Goal: Find specific page/section: Find specific page/section

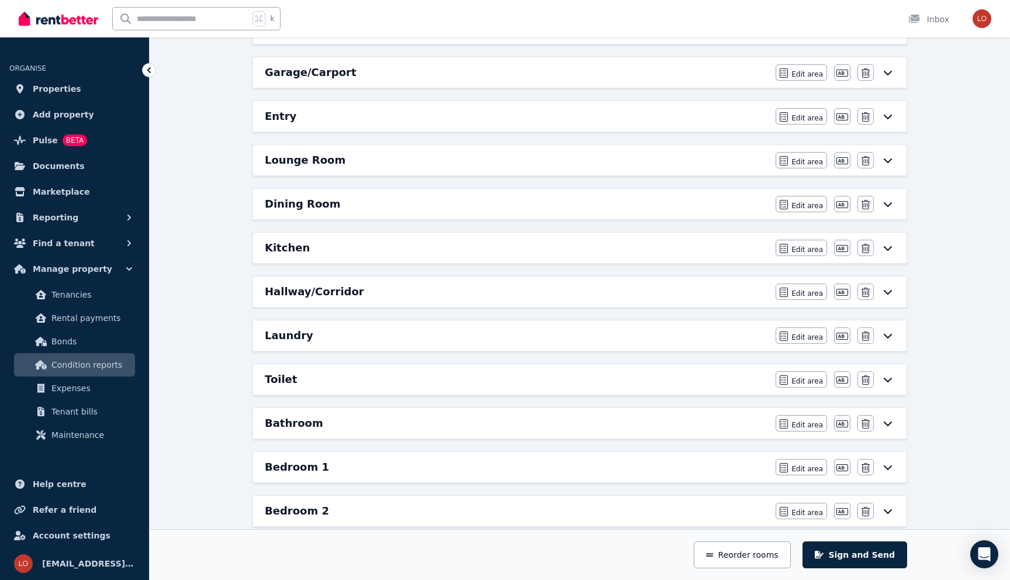
scroll to position [206, 0]
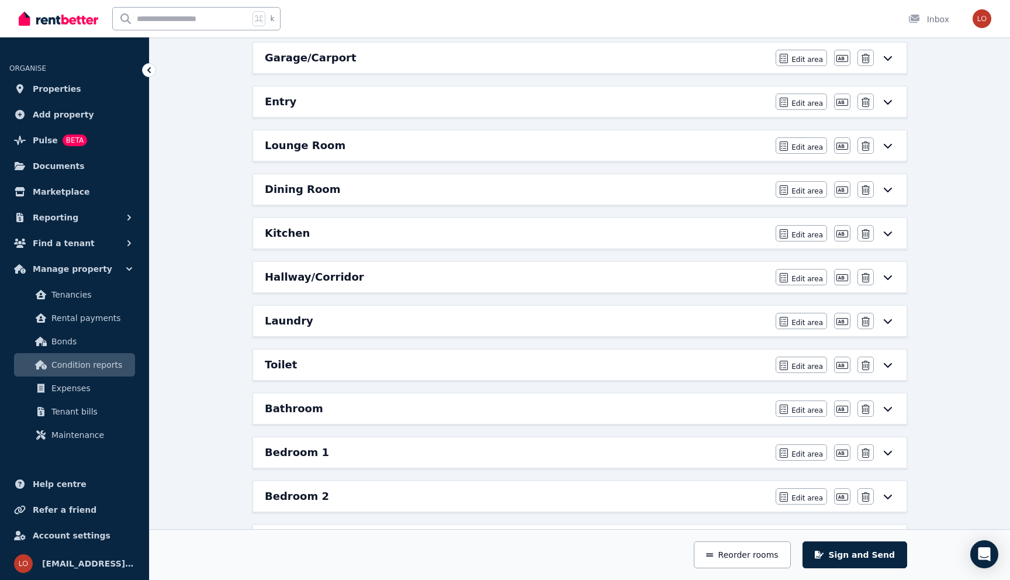
click at [456, 184] on div "Dining Room" at bounding box center [517, 189] width 504 height 16
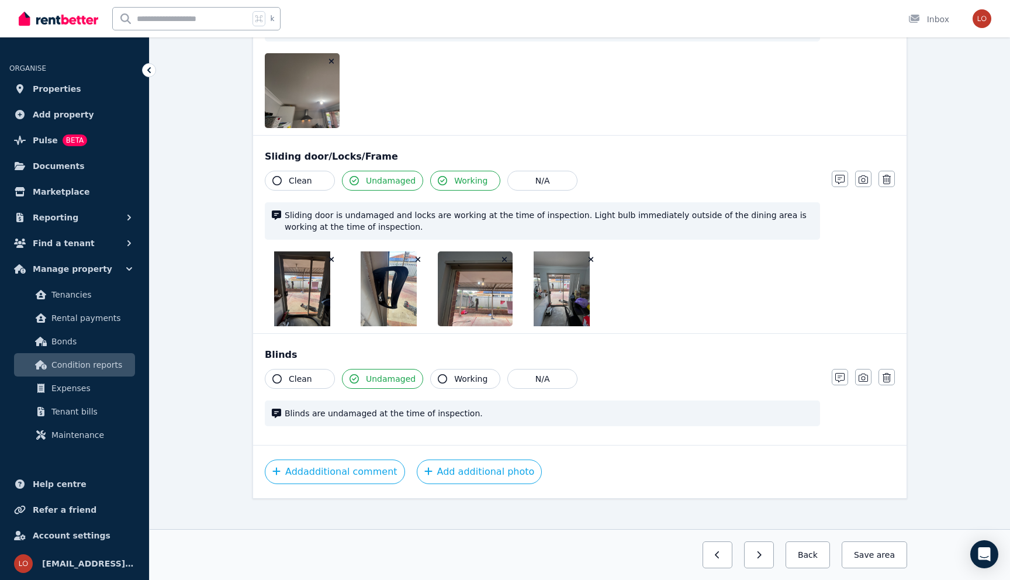
scroll to position [0, 0]
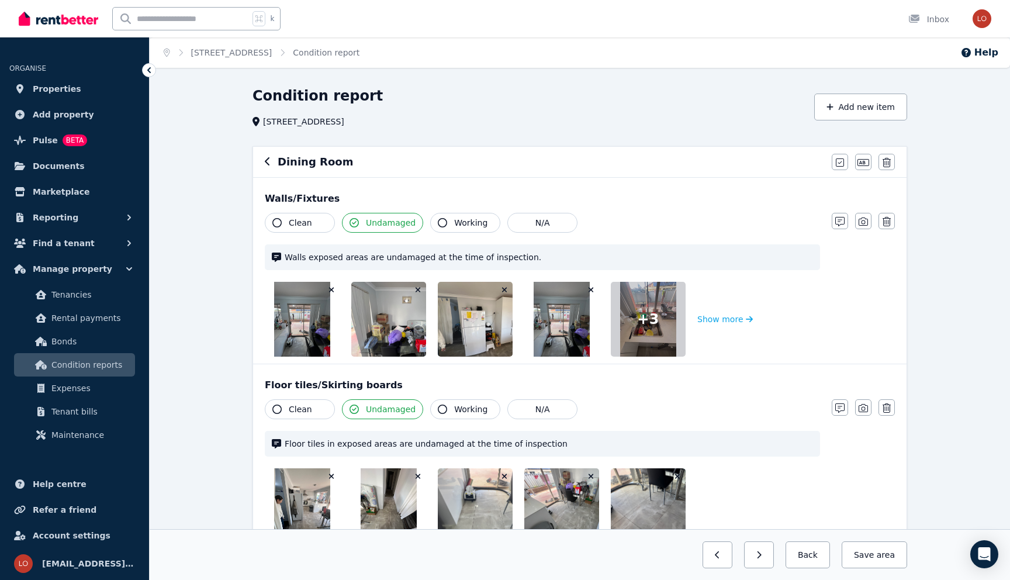
click at [273, 160] on div "Dining Room" at bounding box center [545, 162] width 560 height 16
click at [268, 161] on icon "button" at bounding box center [268, 161] width 6 height 9
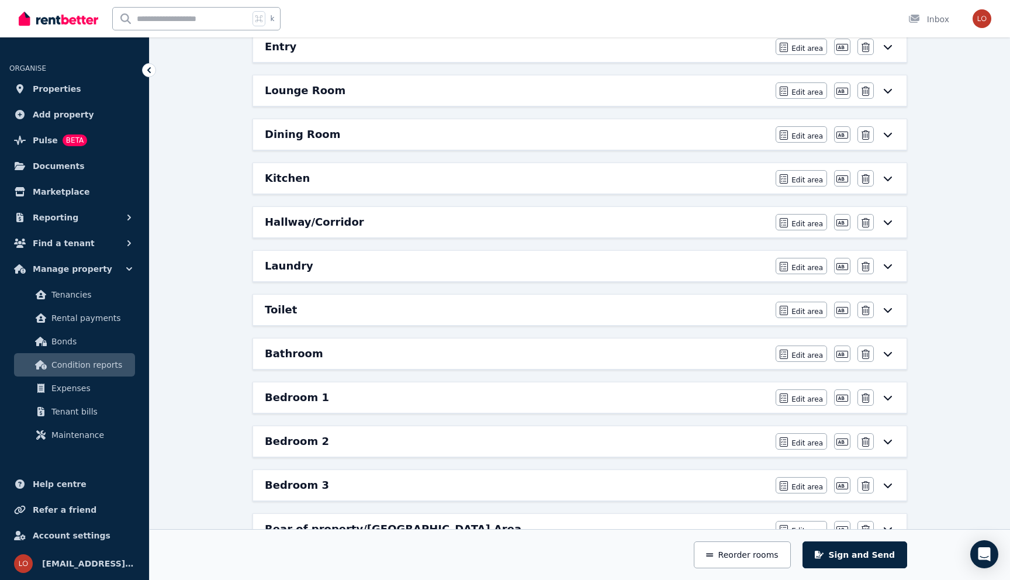
scroll to position [273, 0]
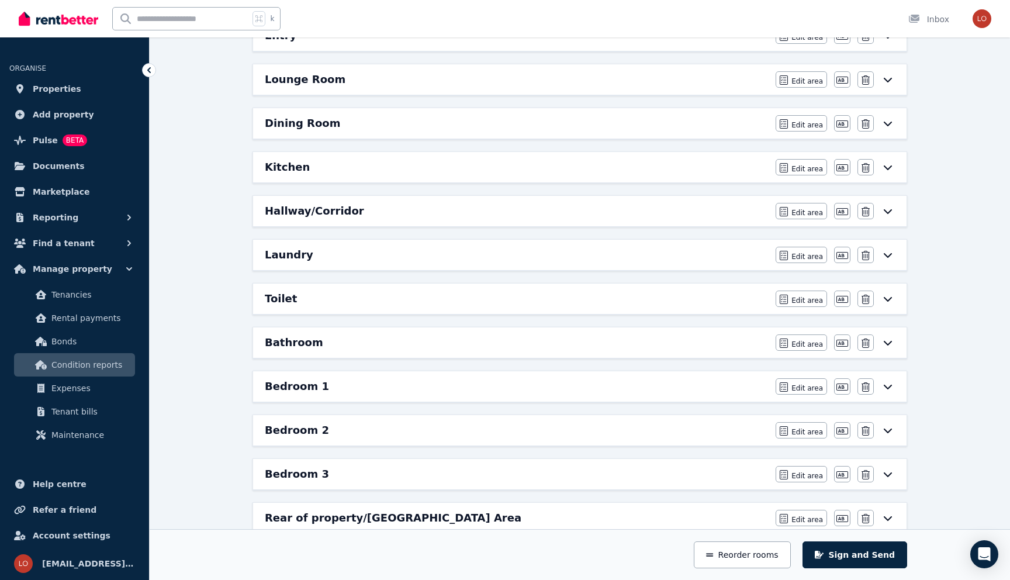
click at [329, 174] on div "Kitchen" at bounding box center [517, 167] width 504 height 16
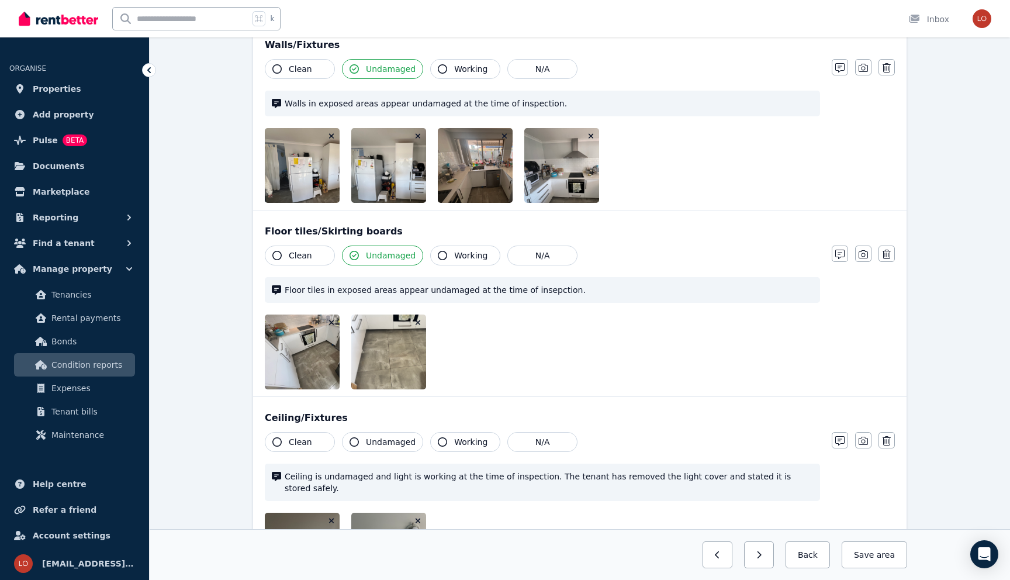
scroll to position [49, 0]
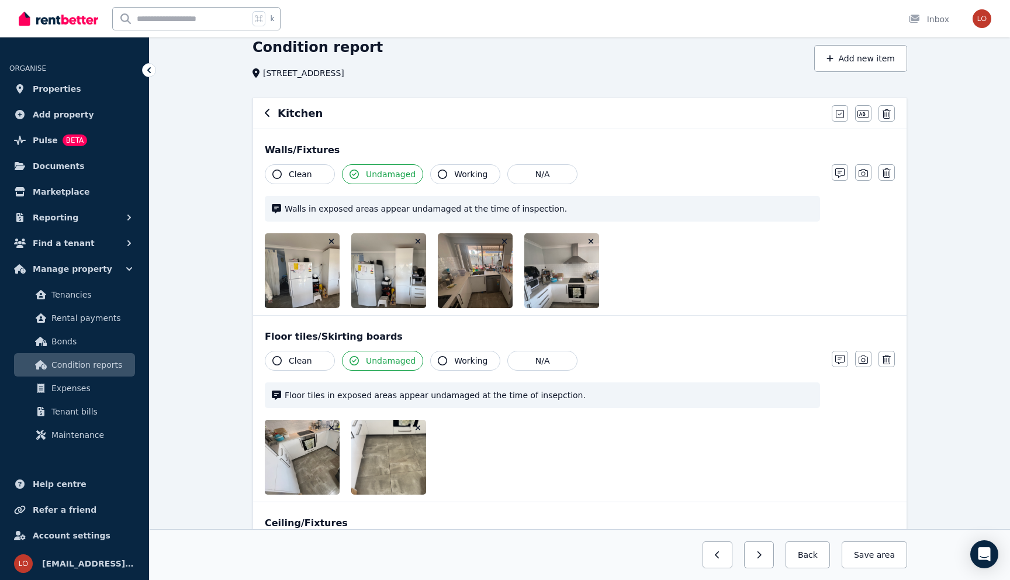
click at [269, 112] on icon "button" at bounding box center [268, 112] width 6 height 9
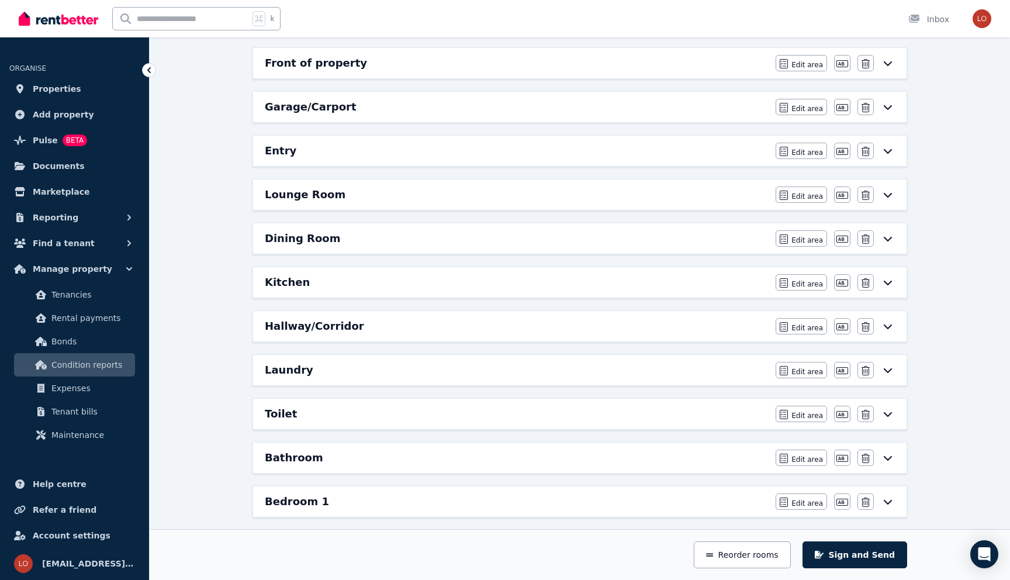
scroll to position [190, 0]
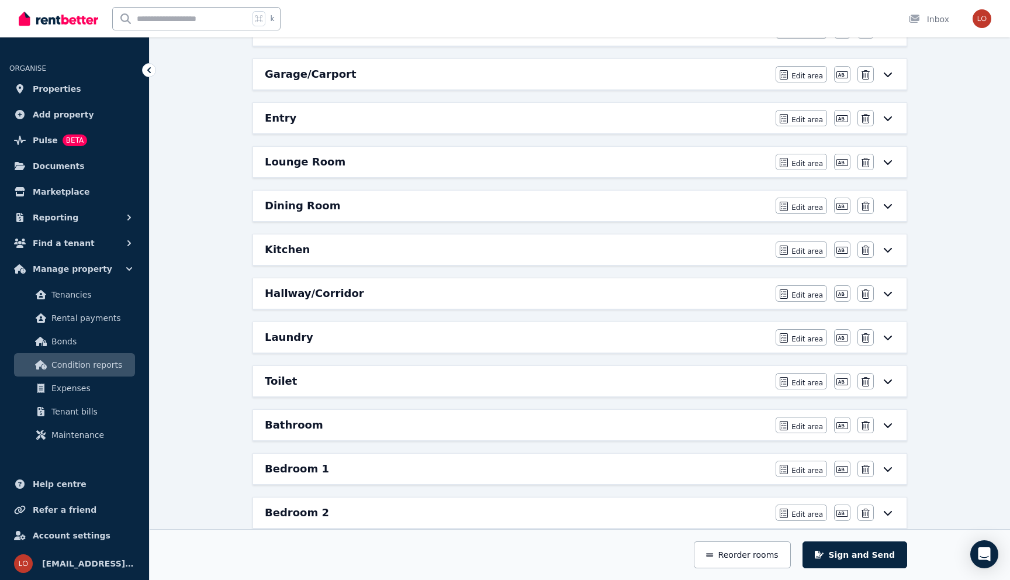
click at [316, 290] on h6 "Hallway/Corridor" at bounding box center [314, 293] width 99 height 16
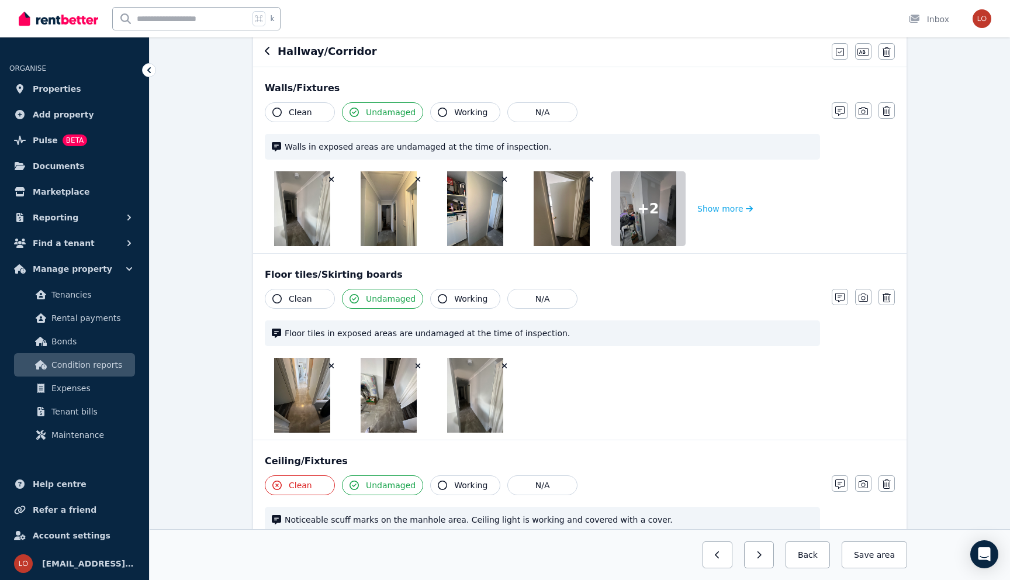
scroll to position [105, 0]
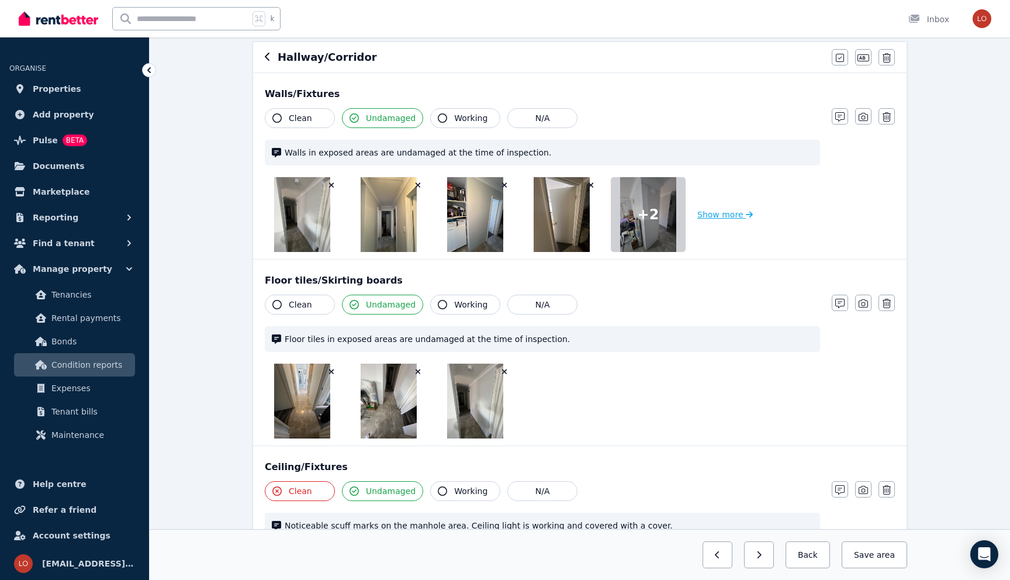
click at [718, 215] on button "Show more" at bounding box center [726, 214] width 56 height 75
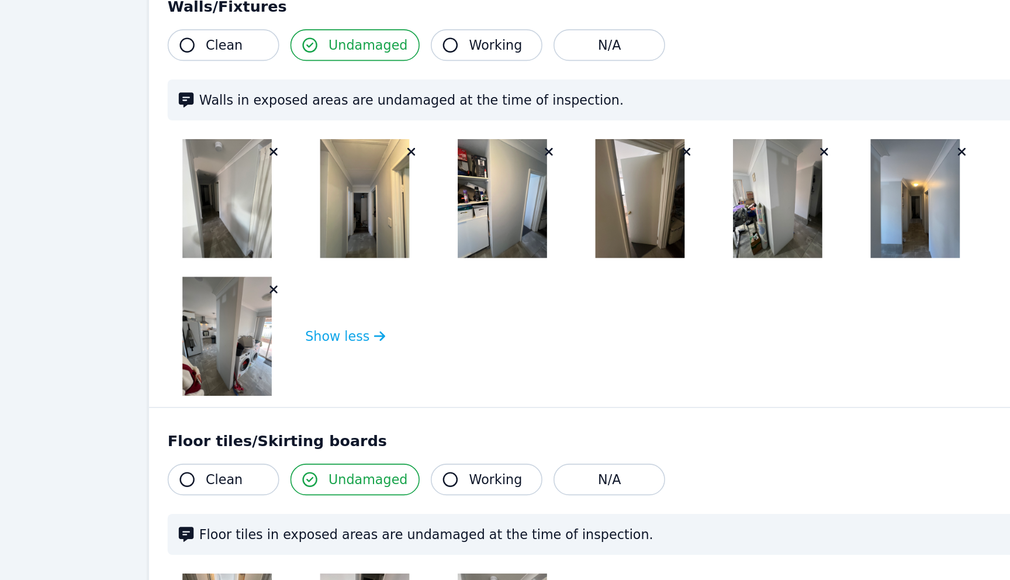
click at [740, 212] on img at bounding box center [735, 214] width 56 height 75
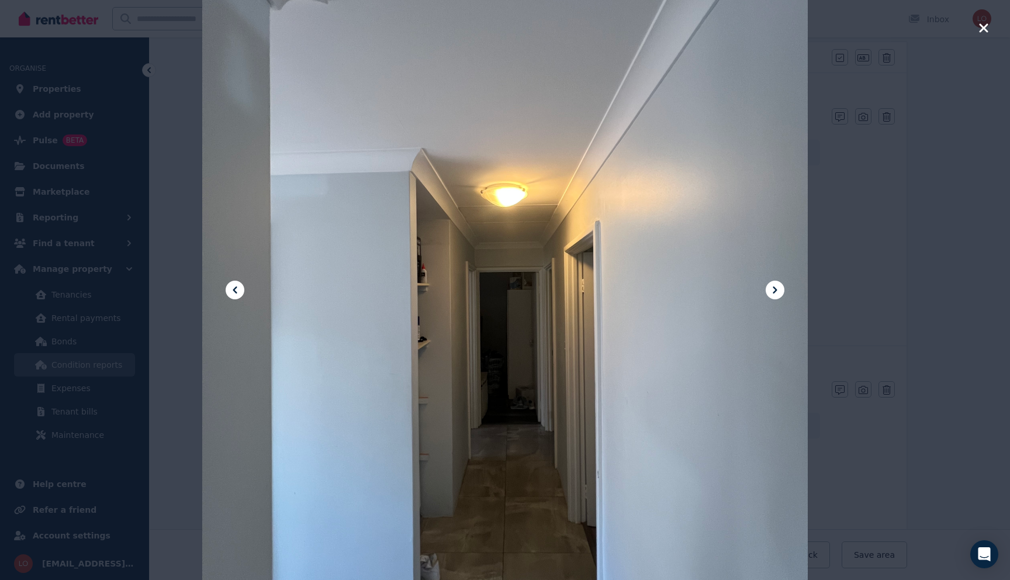
click at [982, 29] on icon "button" at bounding box center [984, 27] width 9 height 9
